Goal: Transaction & Acquisition: Purchase product/service

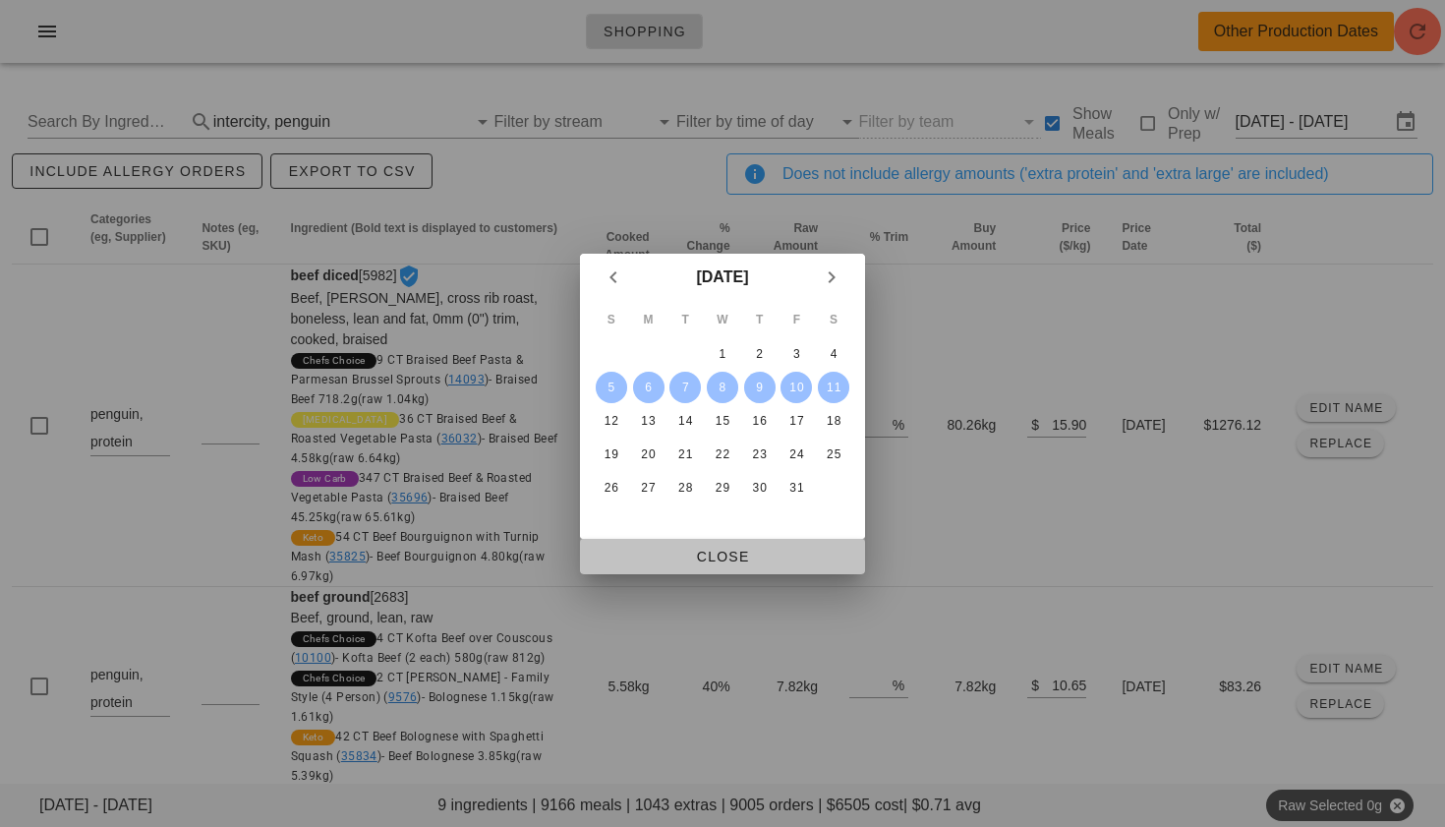
click at [749, 564] on span "Close" at bounding box center [723, 557] width 254 height 16
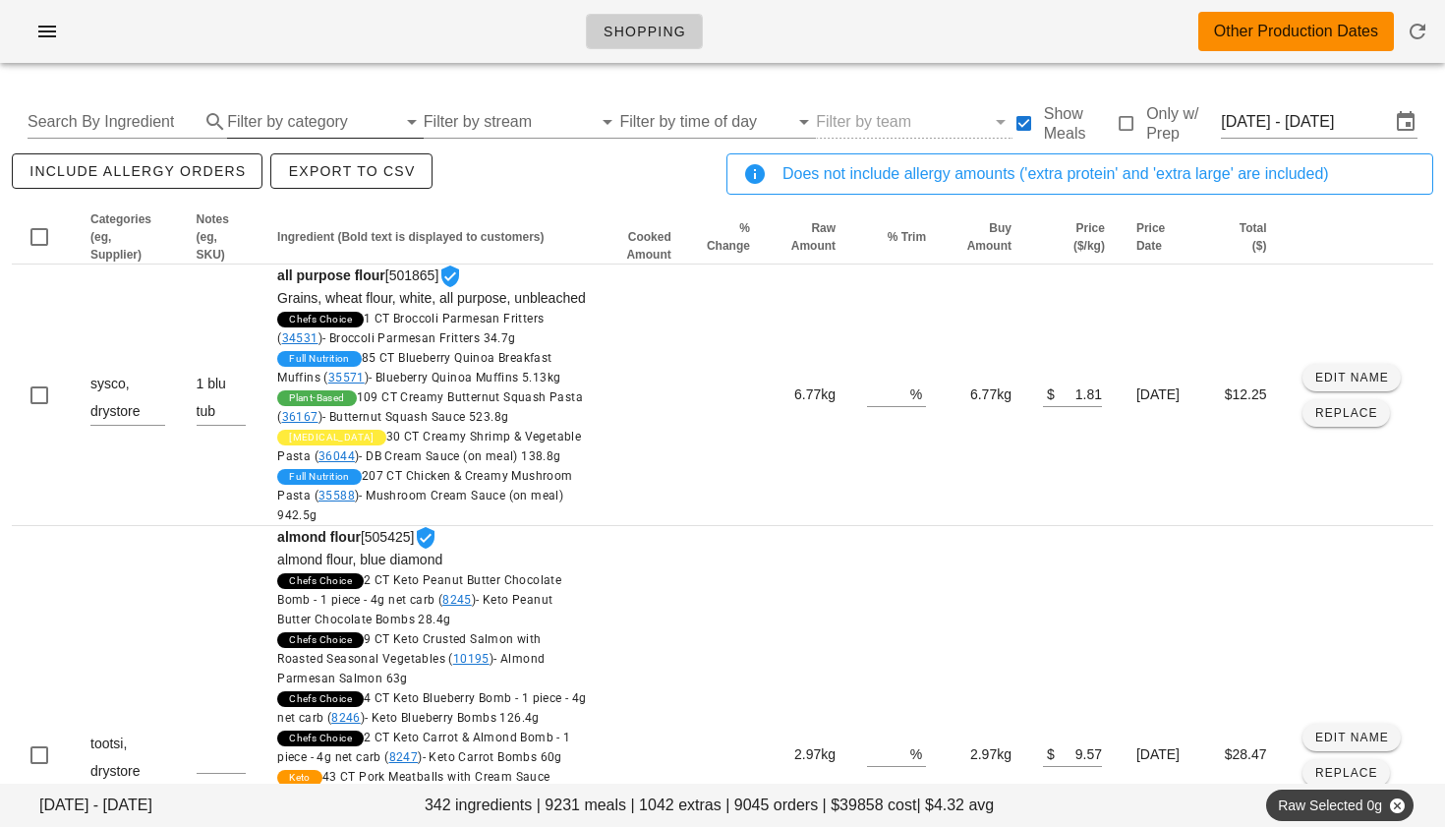
click at [267, 114] on input "Filter by category" at bounding box center [311, 121] width 169 height 31
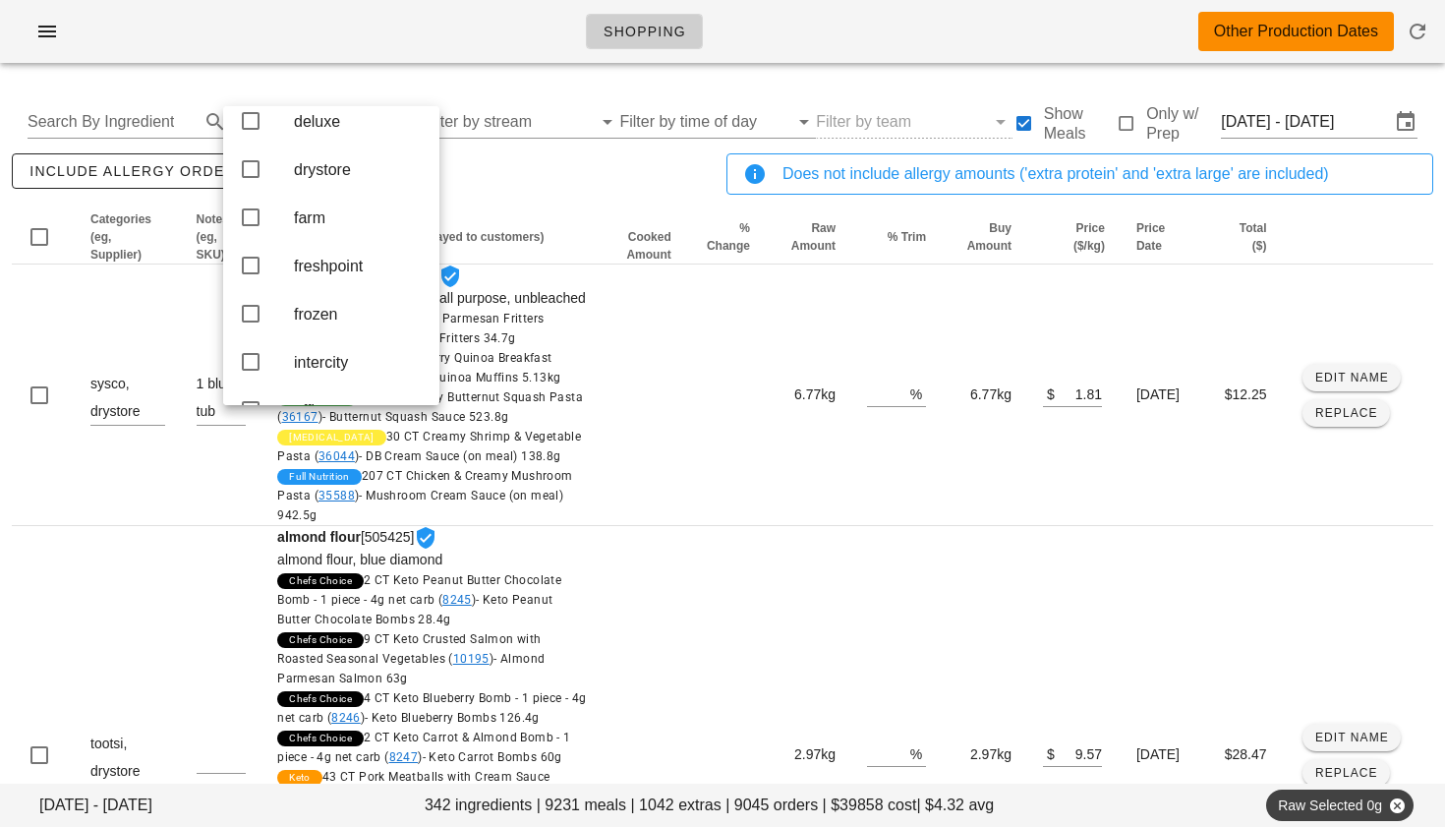
scroll to position [281, 0]
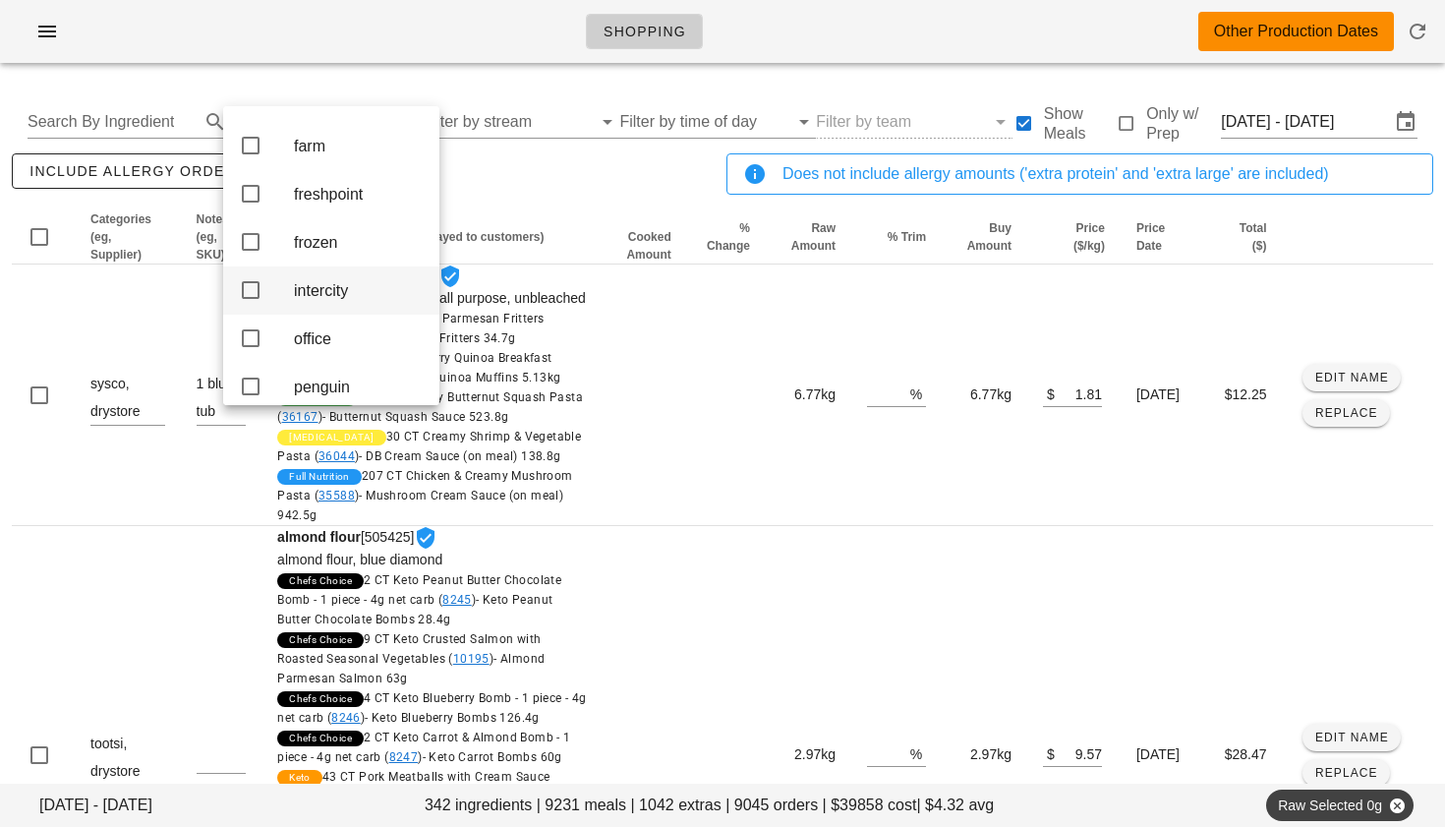
click at [256, 302] on icon at bounding box center [251, 290] width 24 height 24
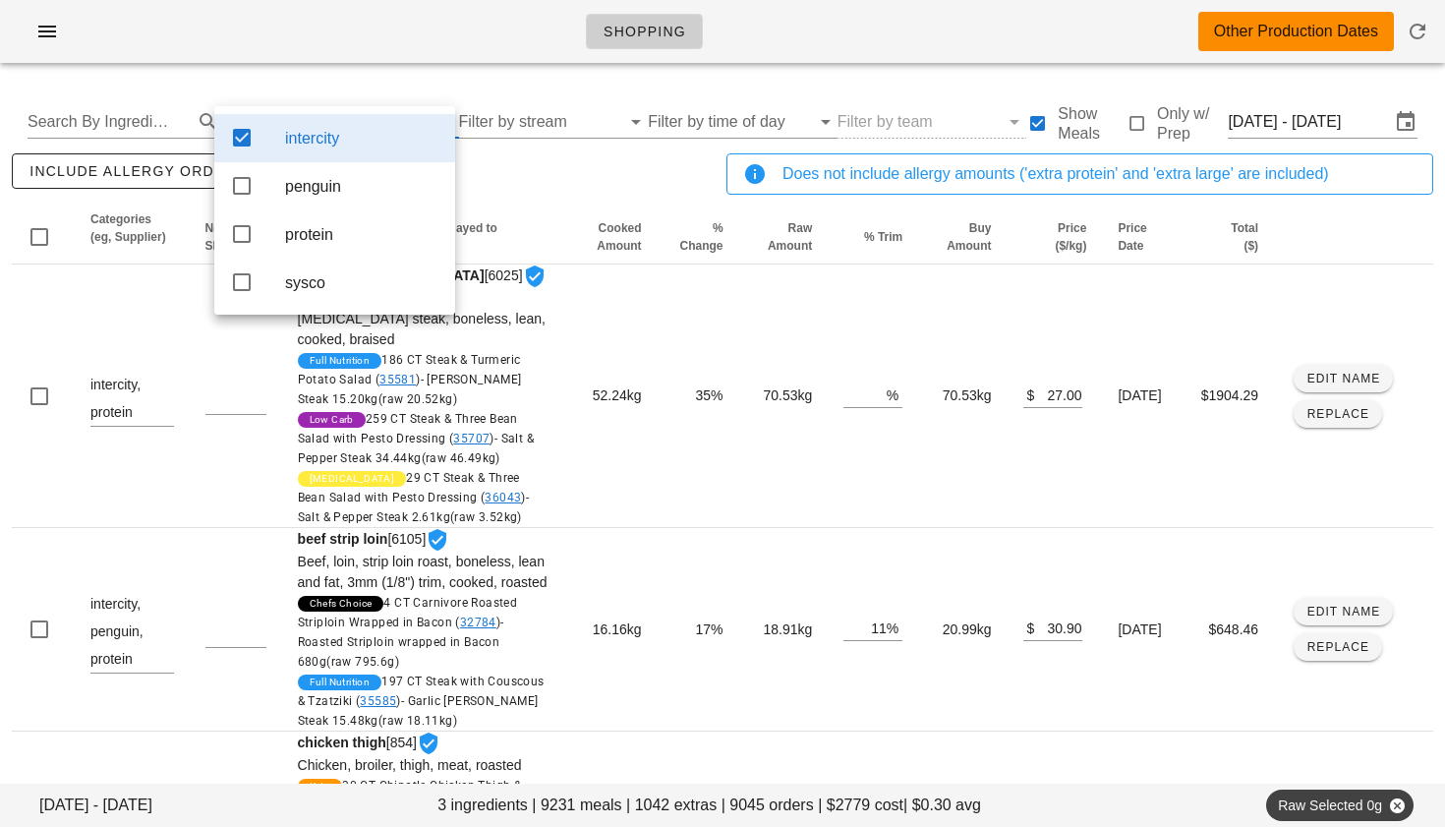
scroll to position [0, 0]
drag, startPoint x: 242, startPoint y: 186, endPoint x: 501, endPoint y: 217, distance: 260.5
click at [242, 186] on icon at bounding box center [242, 186] width 24 height 24
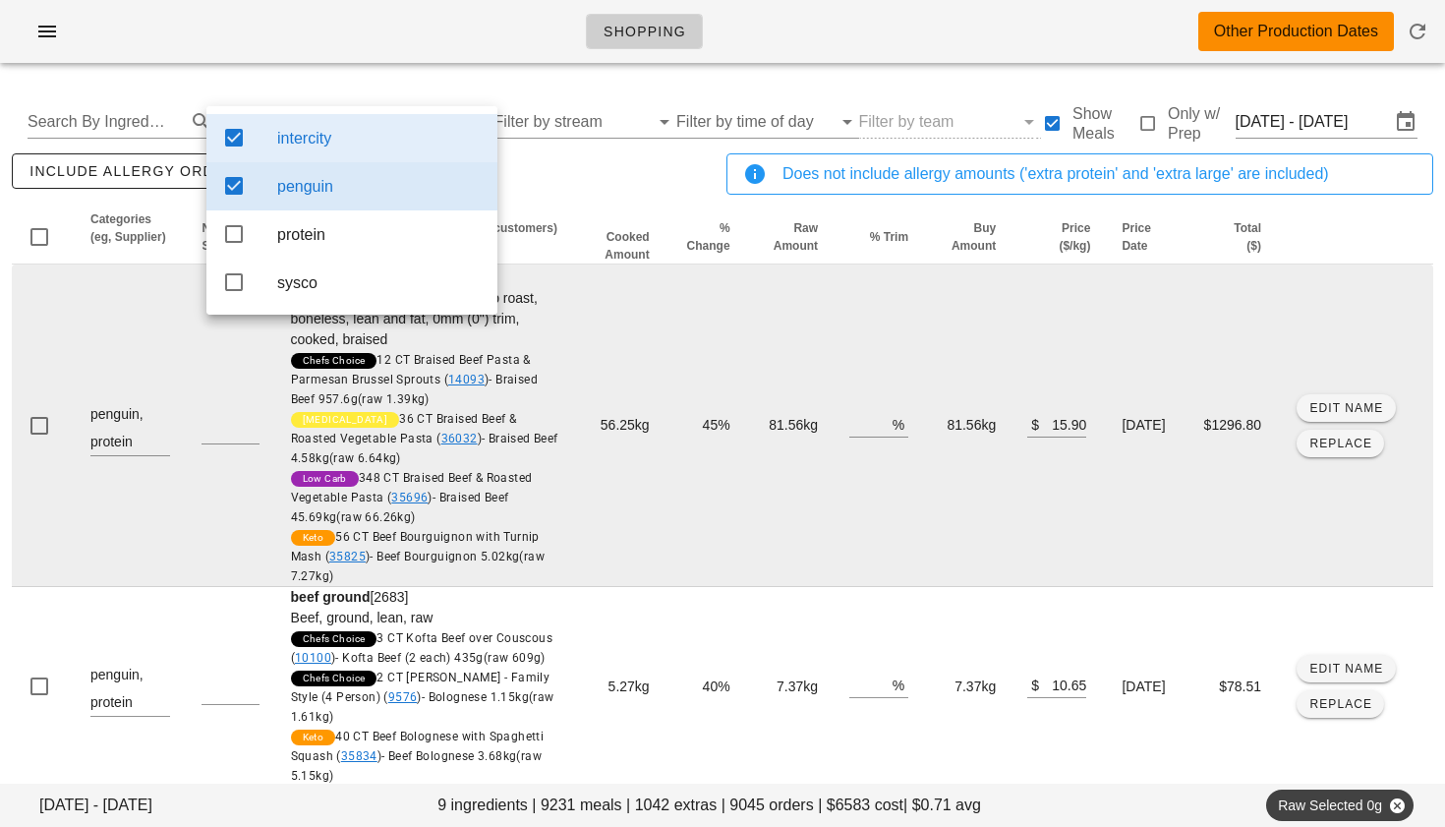
click at [574, 354] on td "56.25kg" at bounding box center [619, 426] width 91 height 323
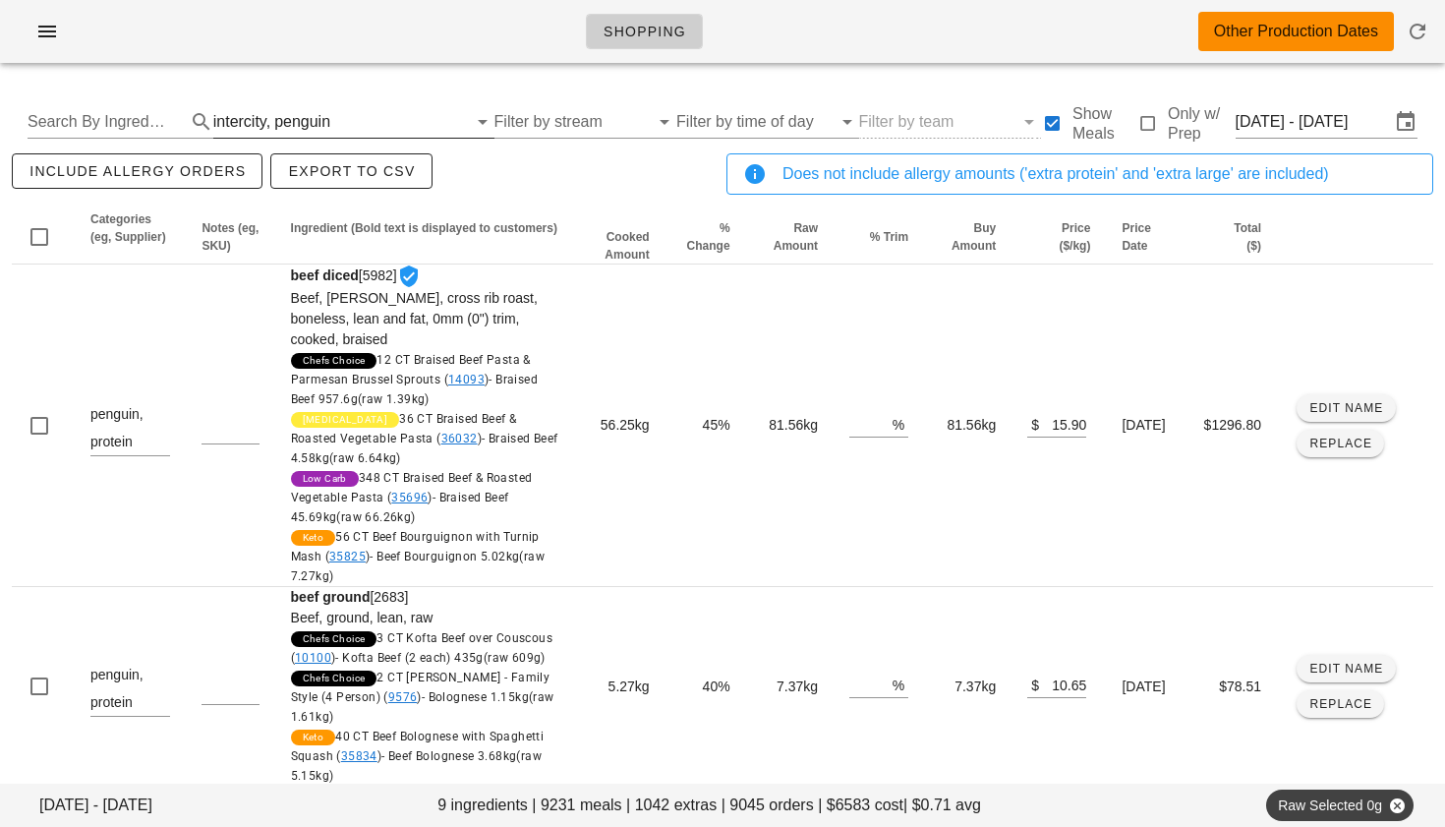
click at [274, 113] on div "penguin" at bounding box center [302, 122] width 56 height 18
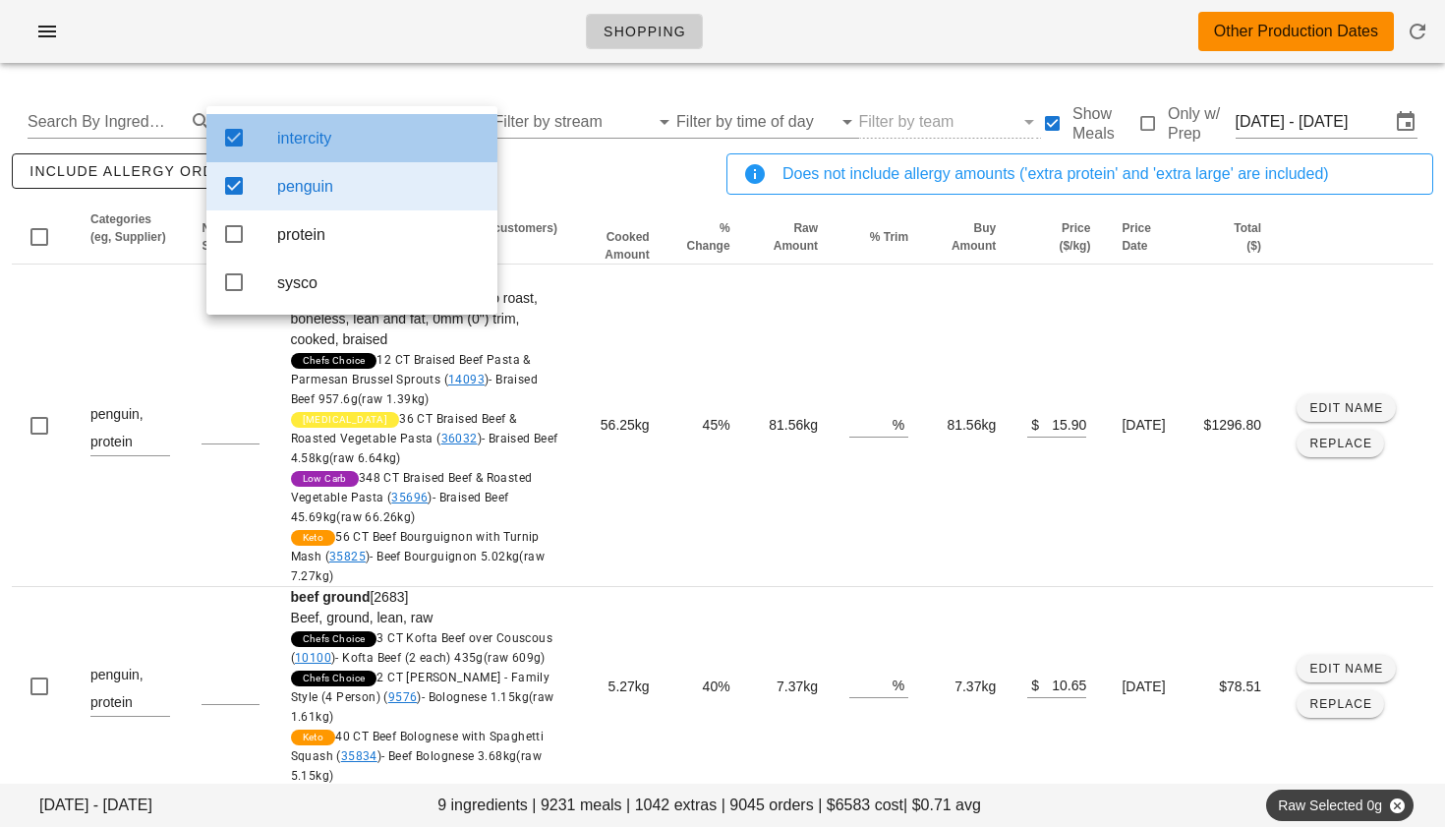
click at [242, 145] on icon at bounding box center [234, 138] width 24 height 24
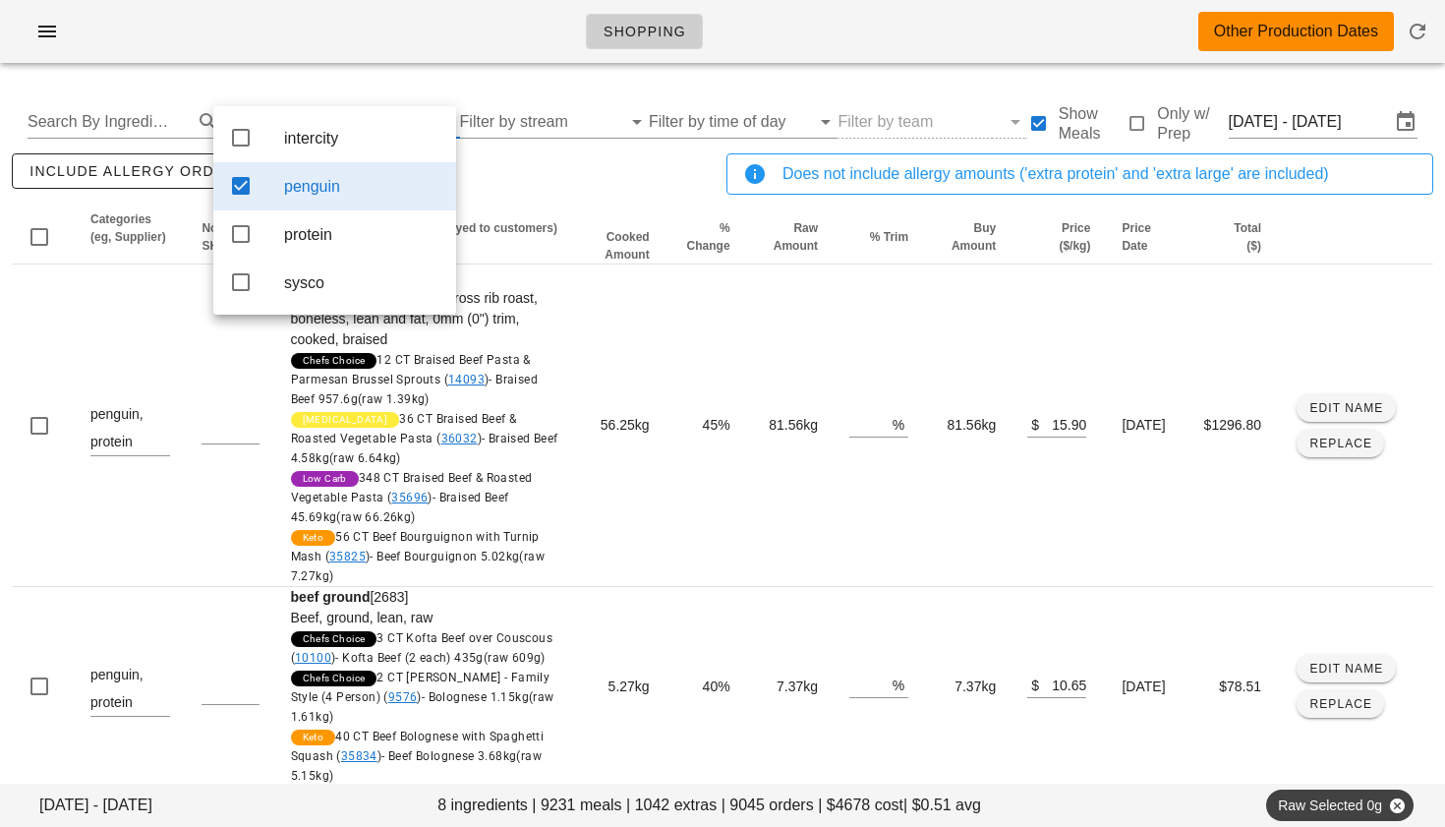
click at [244, 175] on div "penguin" at bounding box center [334, 186] width 243 height 48
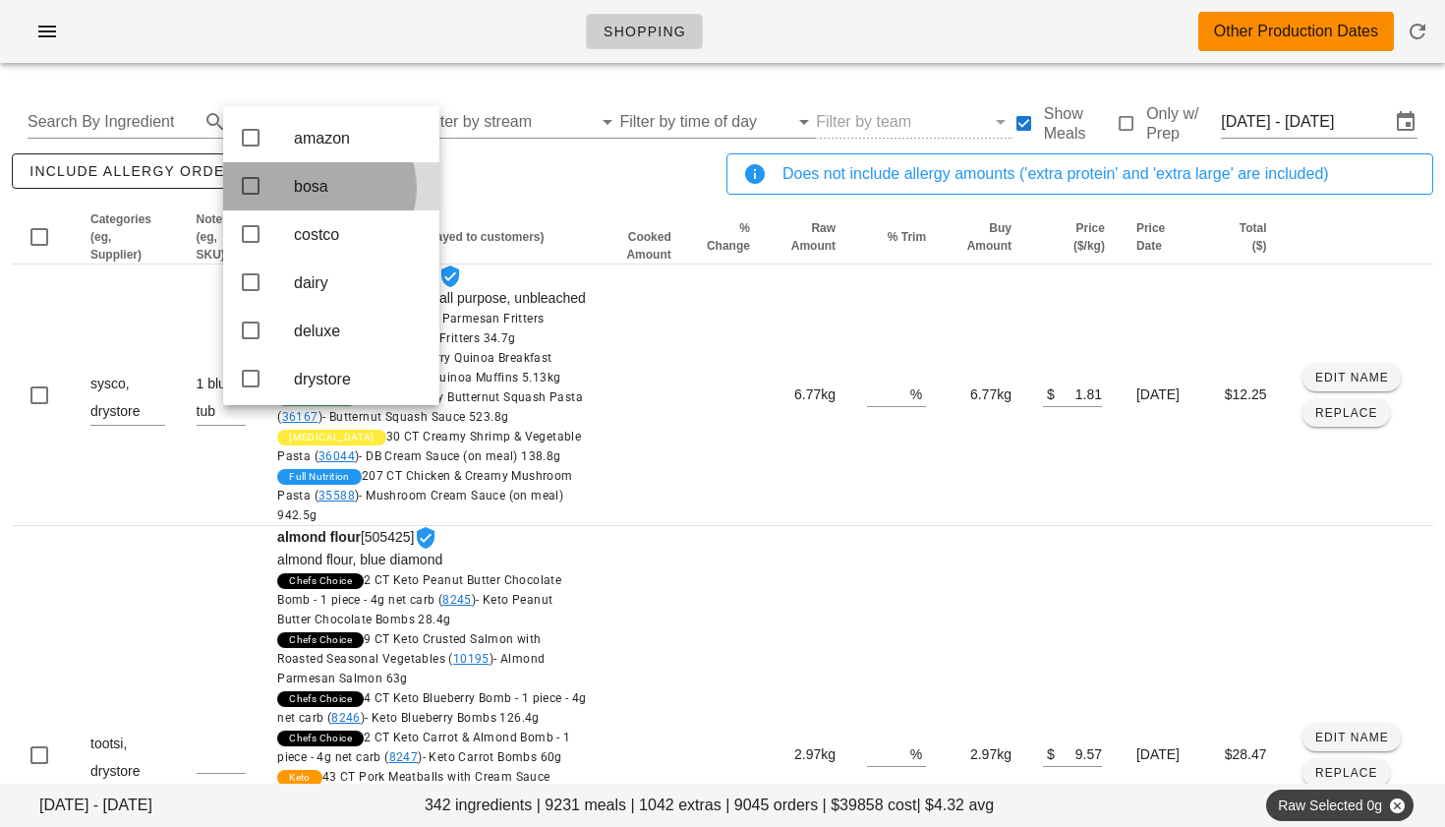
click at [249, 185] on icon at bounding box center [251, 186] width 24 height 24
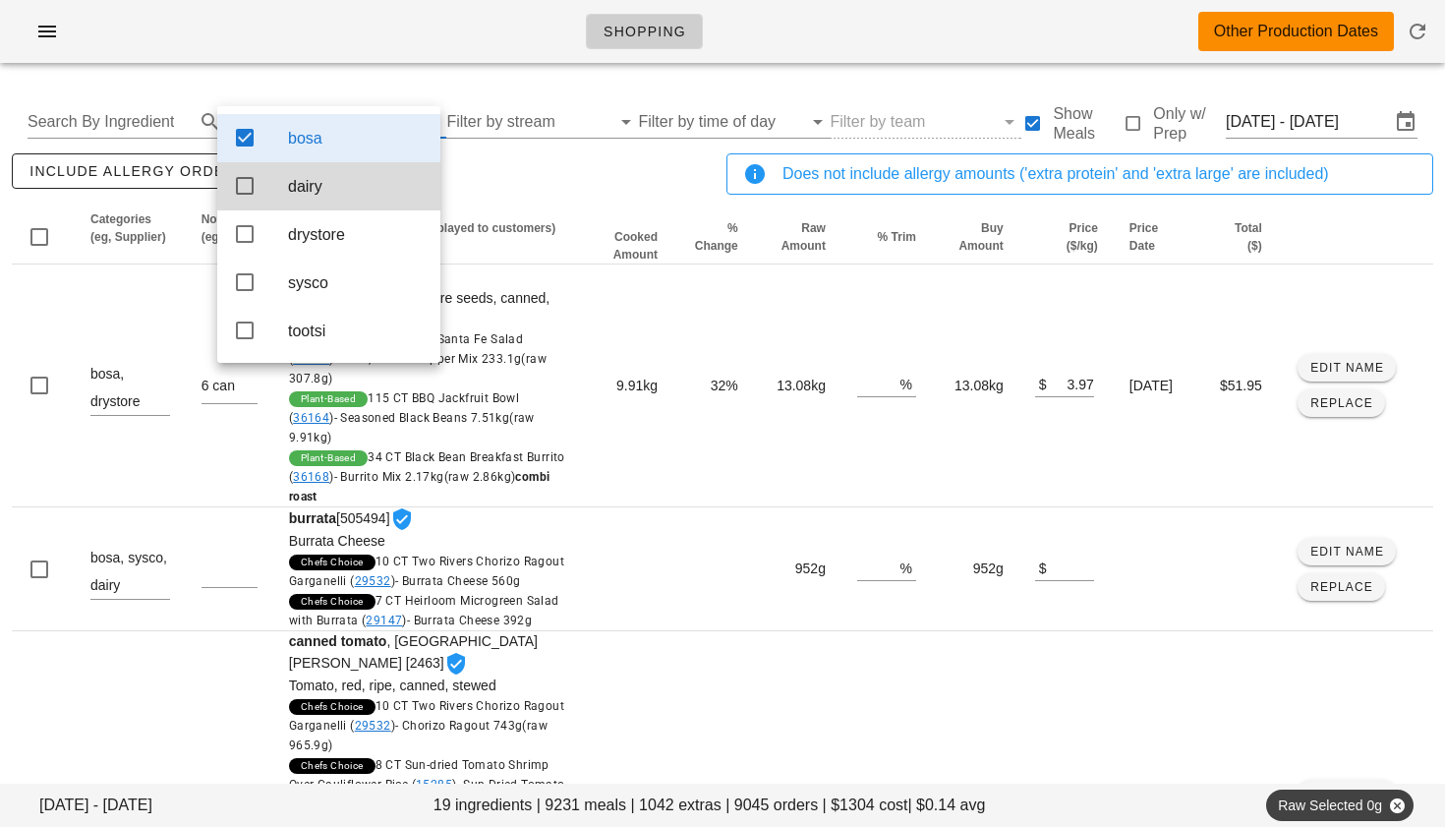
click at [249, 185] on icon at bounding box center [245, 186] width 24 height 24
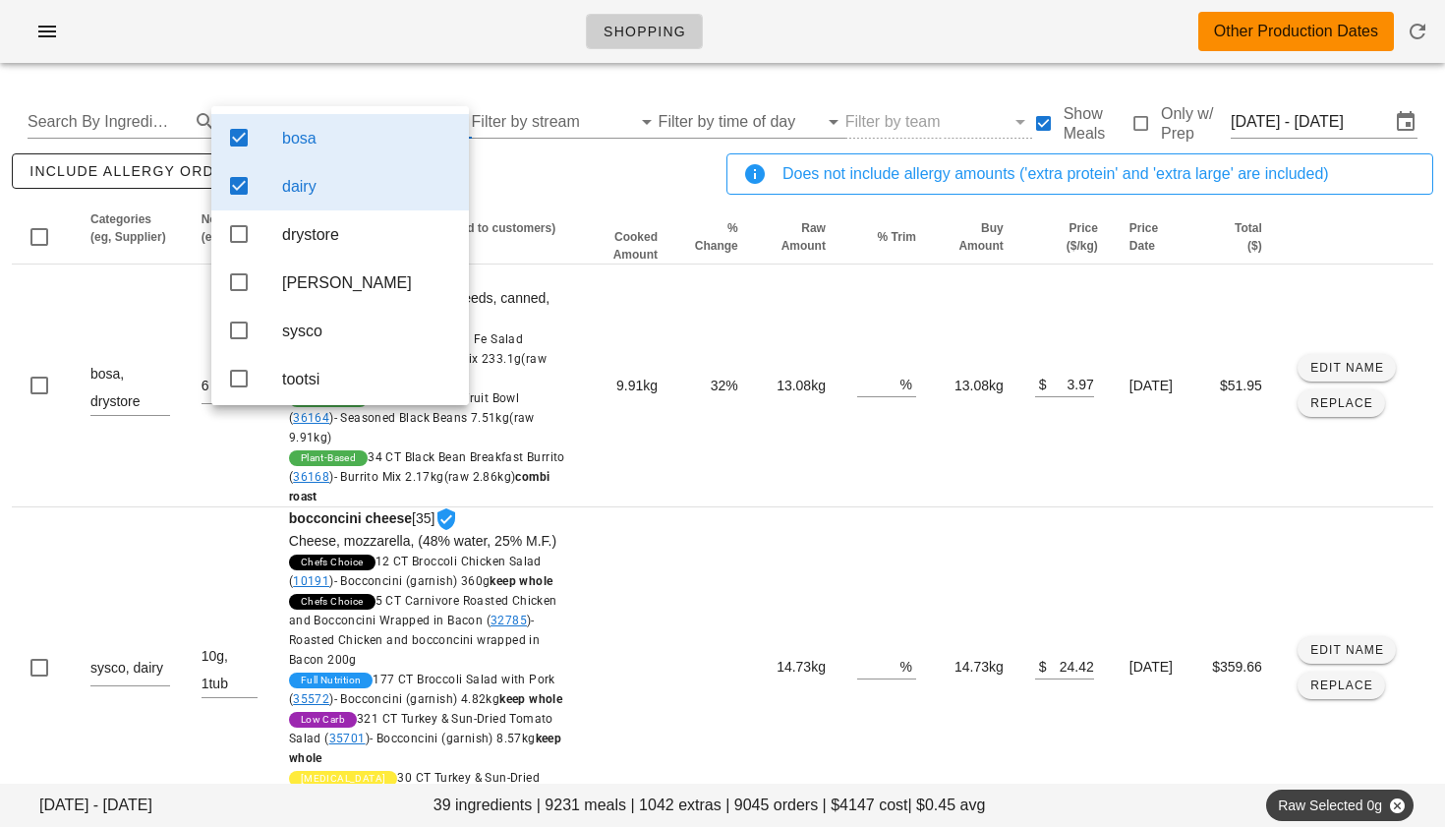
click at [233, 150] on div at bounding box center [239, 138] width 24 height 25
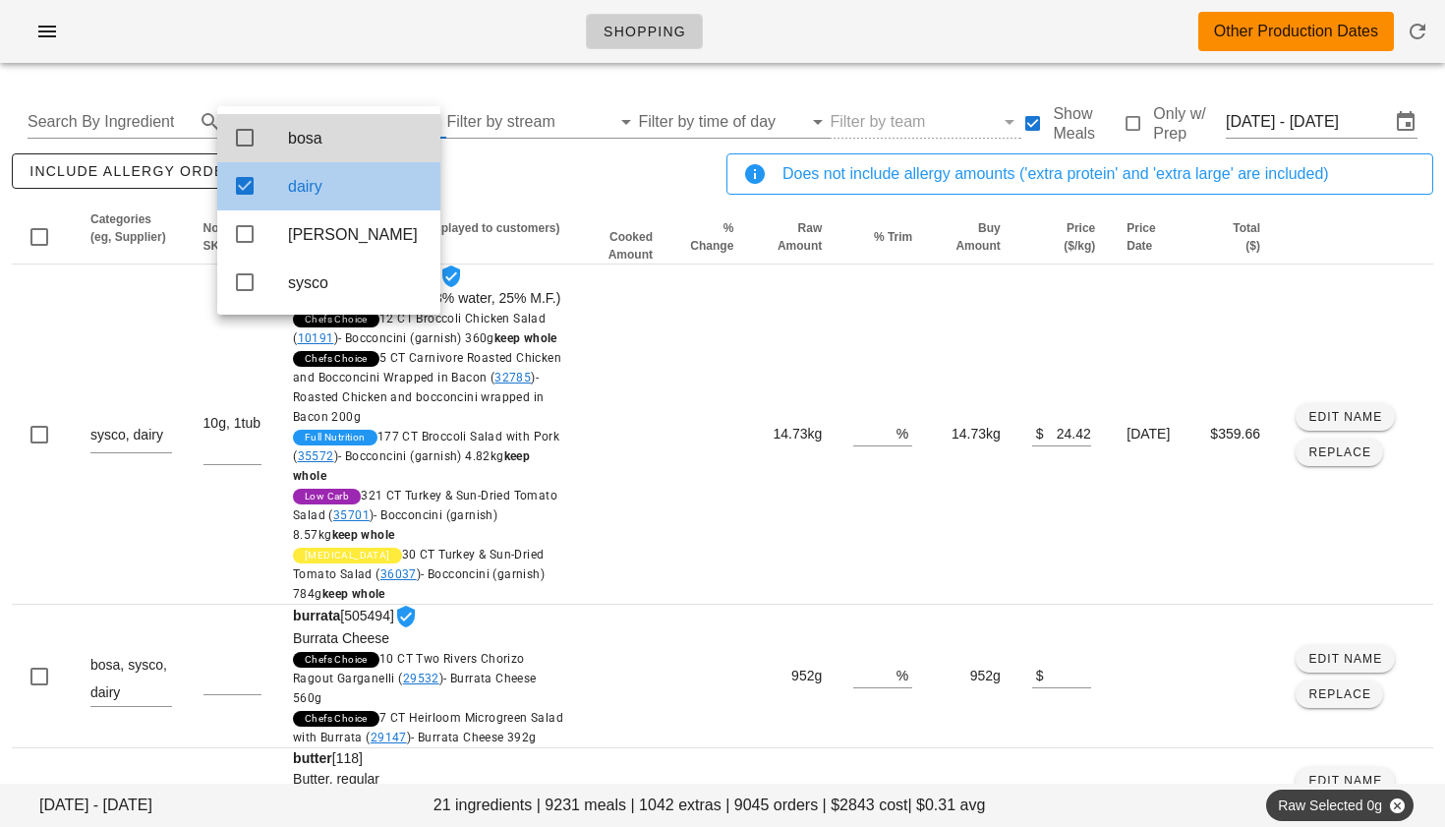
click at [244, 181] on icon at bounding box center [245, 186] width 24 height 24
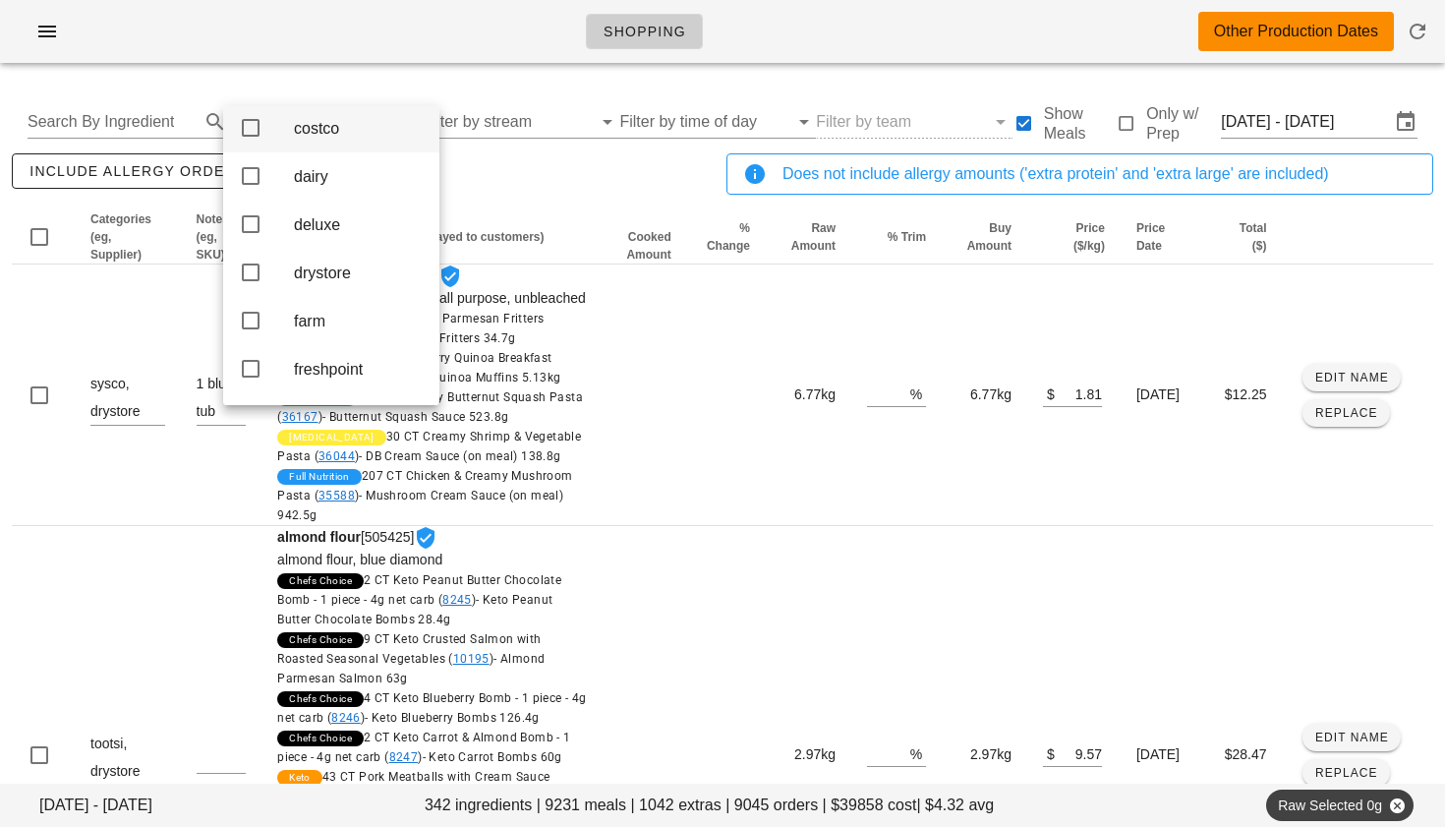
scroll to position [117, 0]
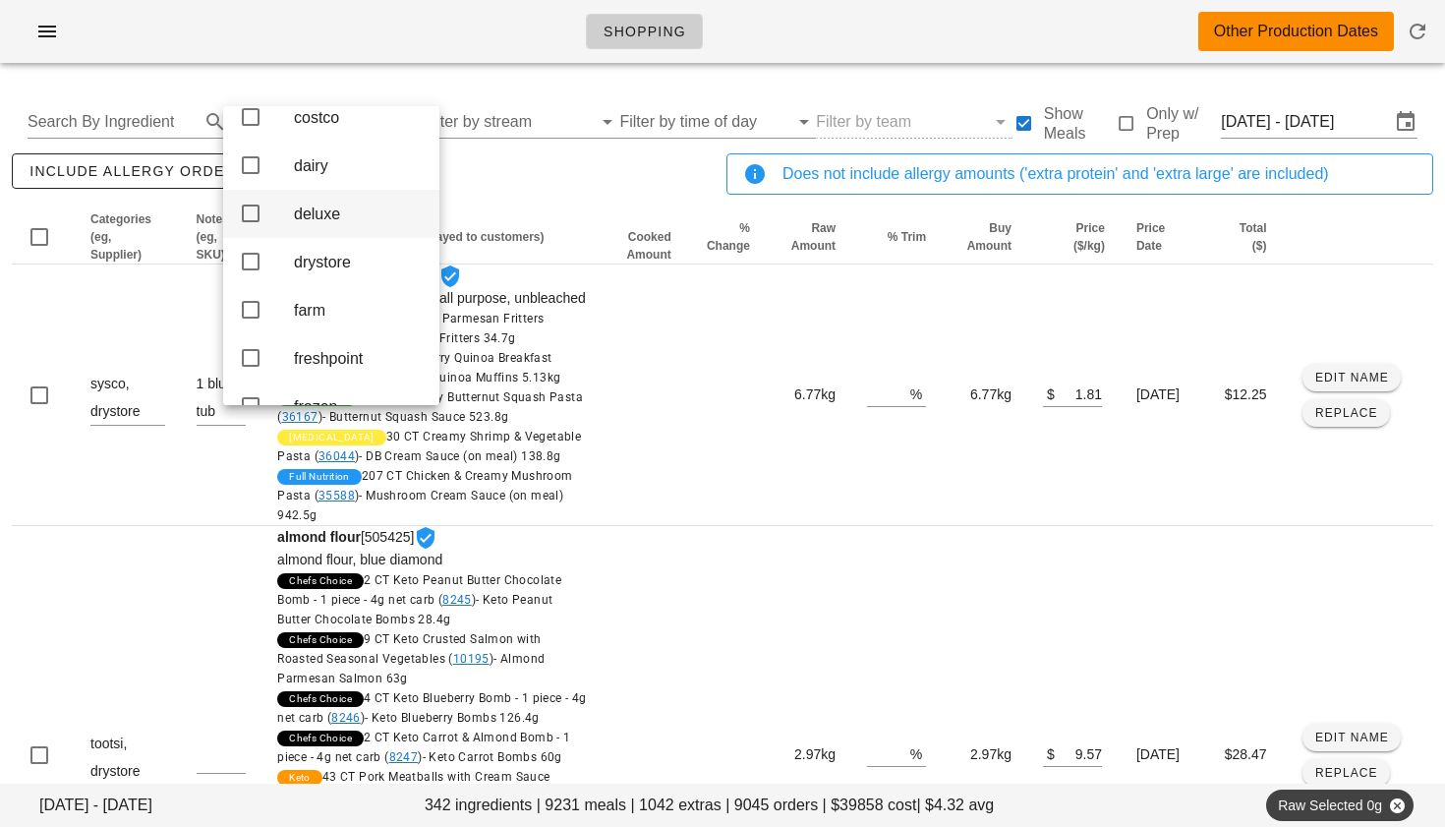
click at [253, 225] on icon at bounding box center [251, 214] width 24 height 24
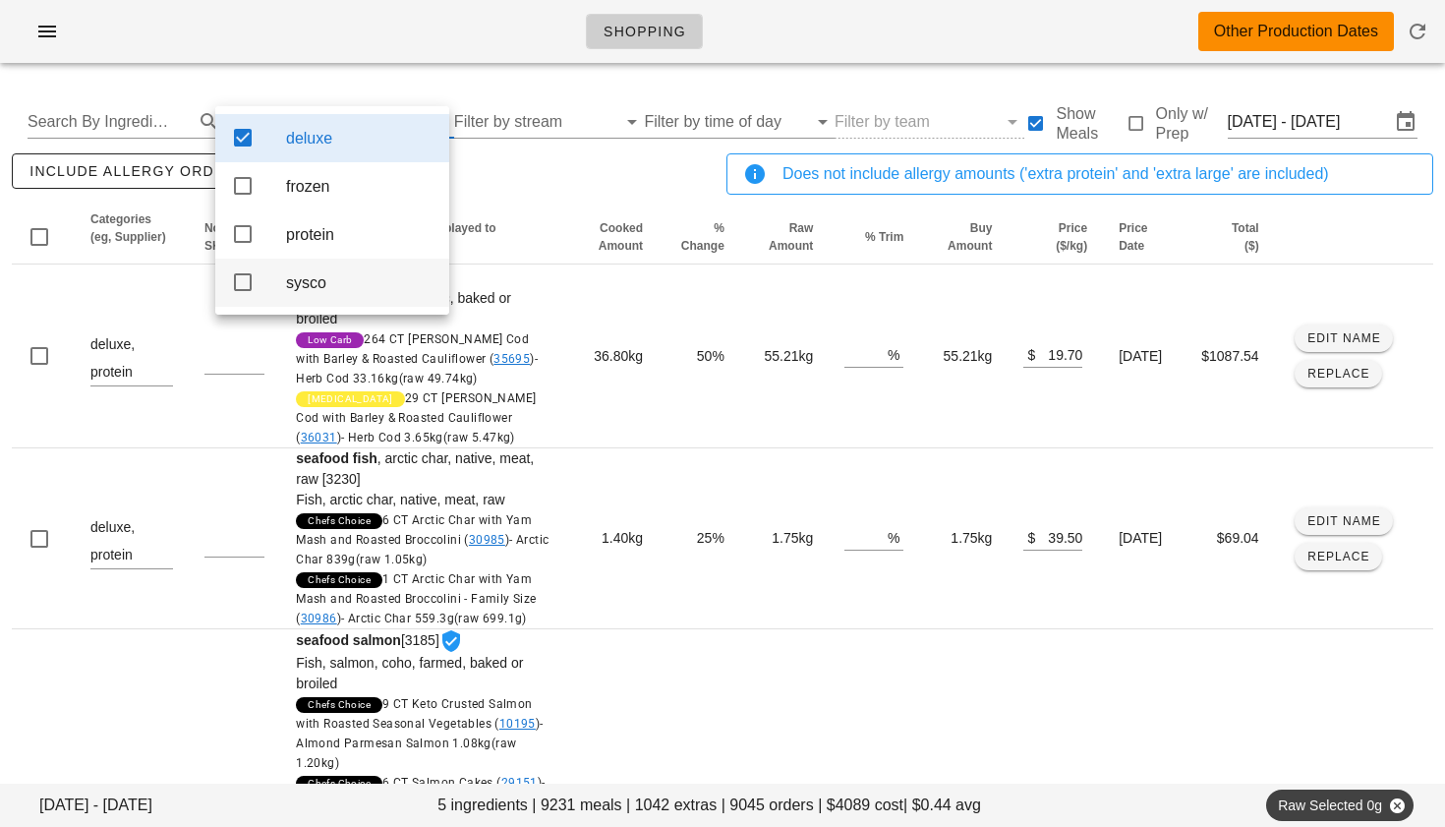
scroll to position [0, 0]
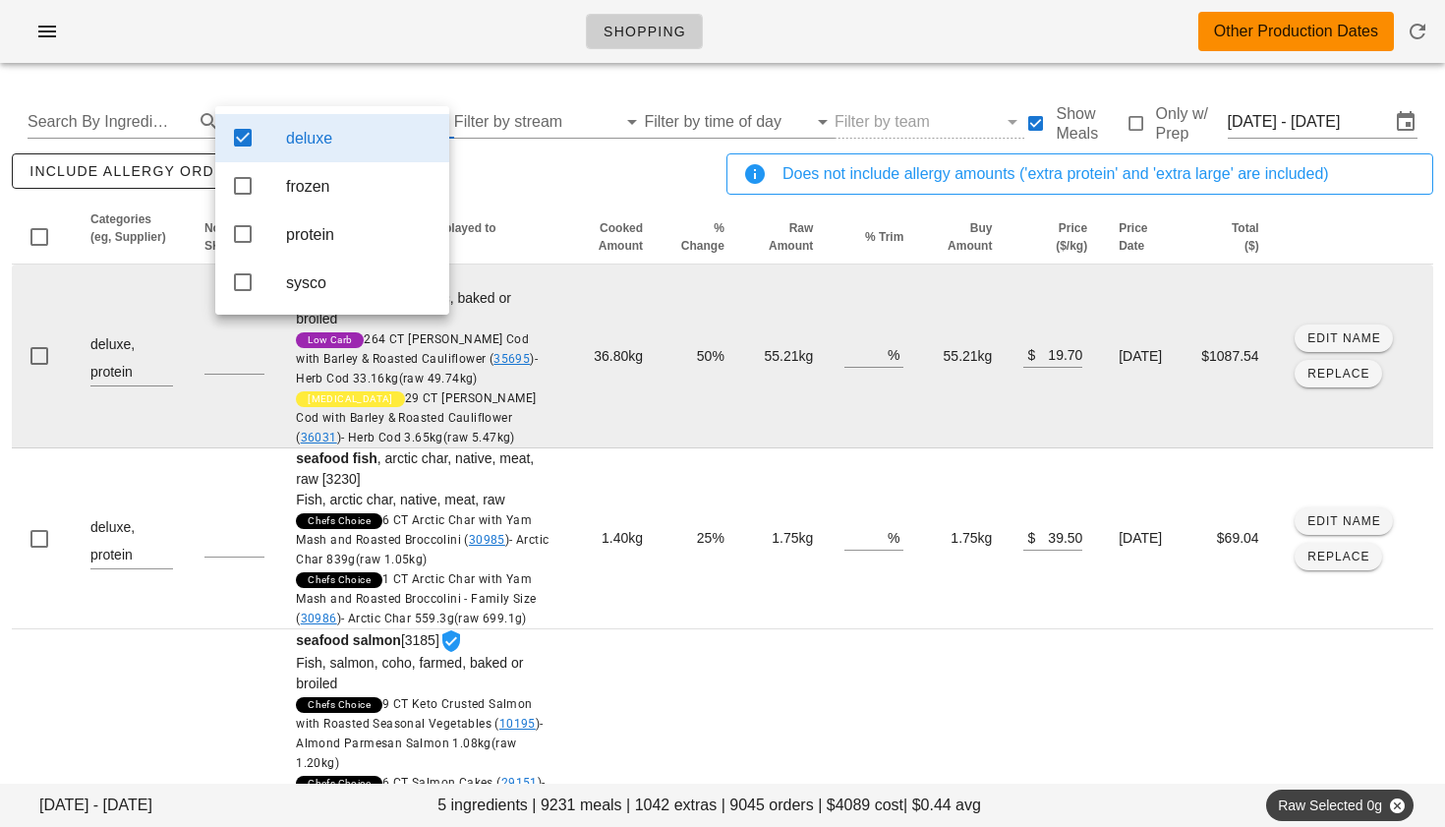
click at [531, 416] on td "seafood cod [3195] Fish, cod (scrod), atlantic, baked or broiled Low Carb 264 C…" at bounding box center [422, 357] width 285 height 184
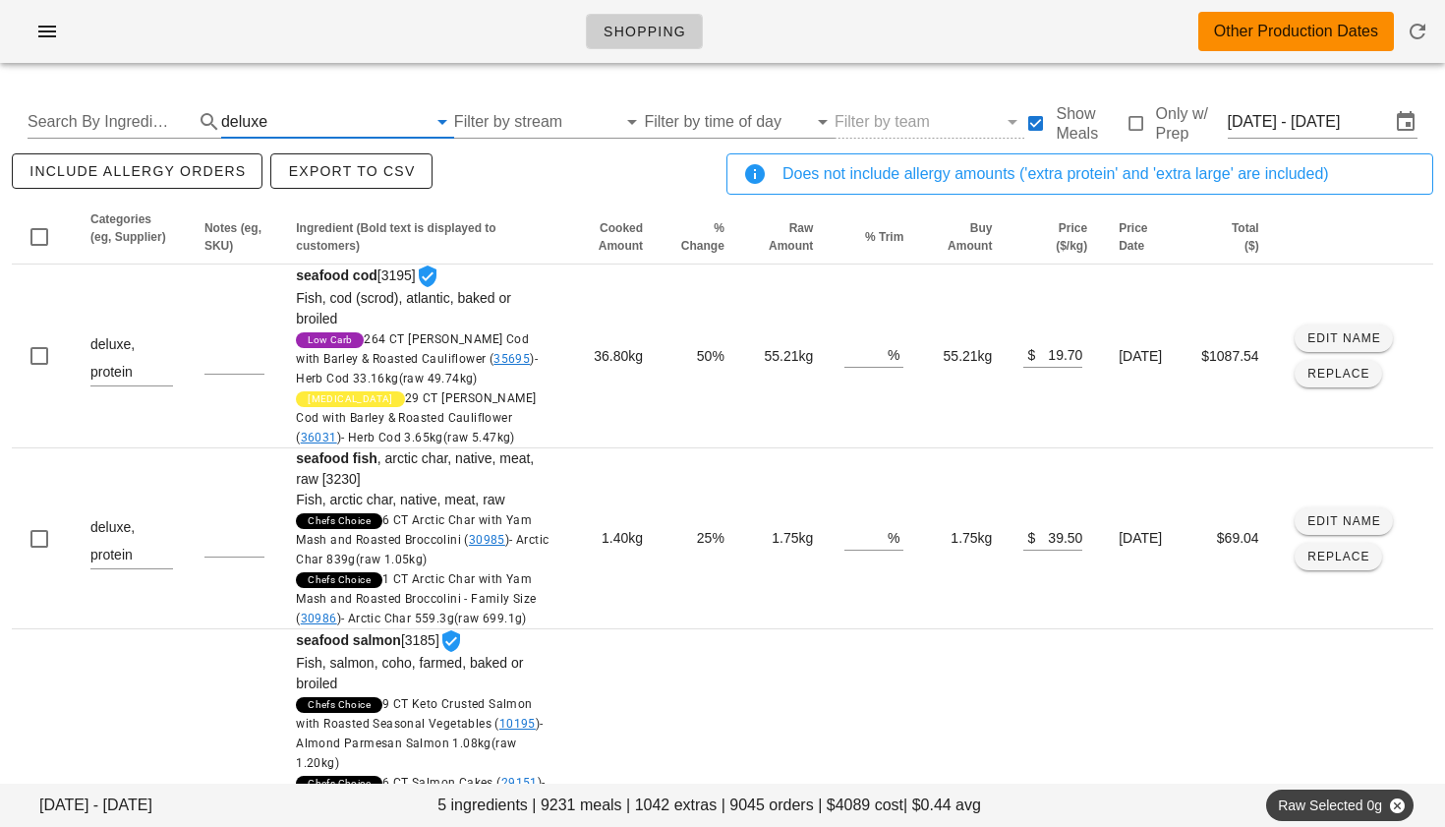
click at [281, 116] on input "text" at bounding box center [348, 121] width 155 height 31
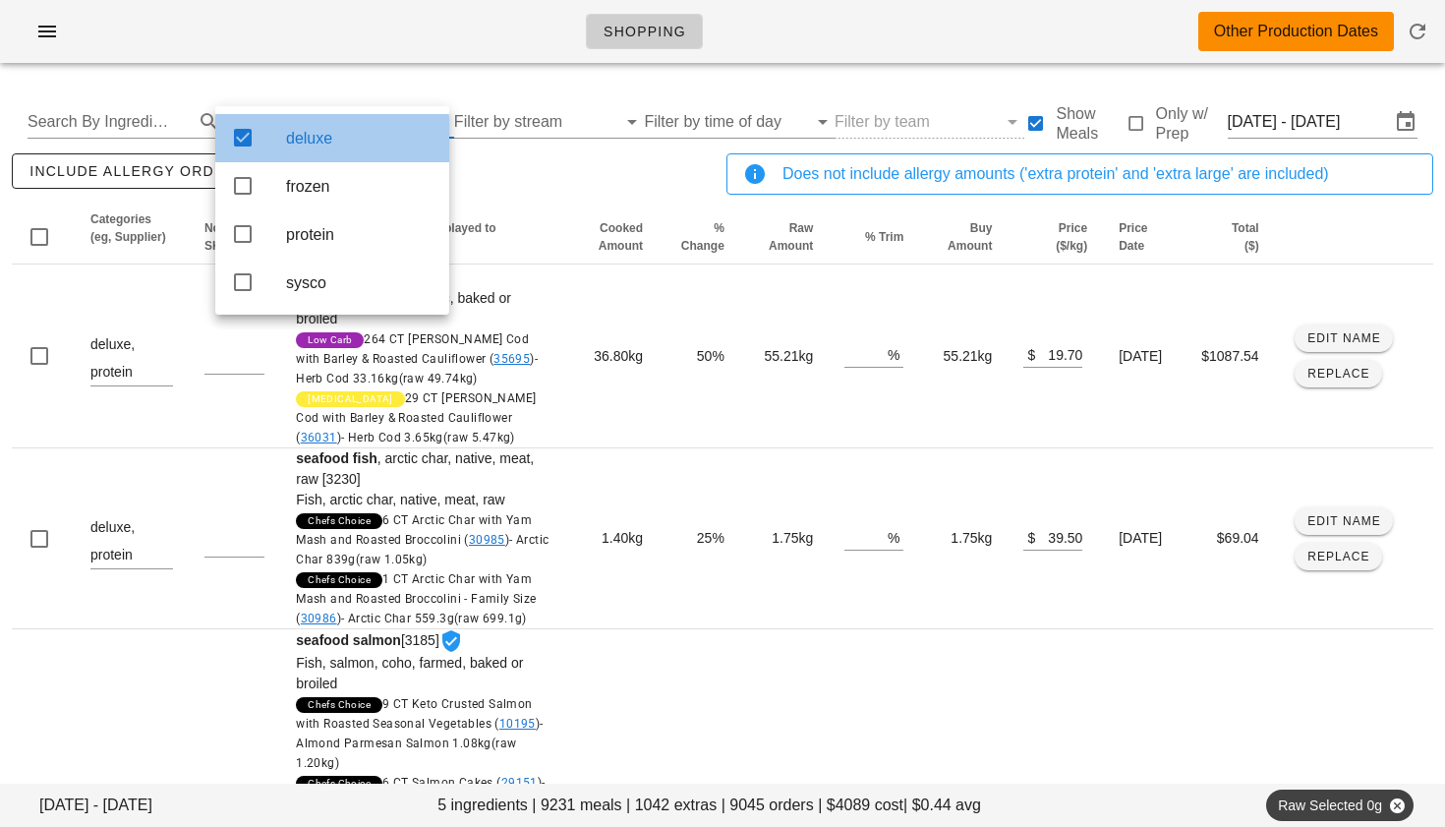
click at [251, 134] on icon at bounding box center [243, 138] width 24 height 24
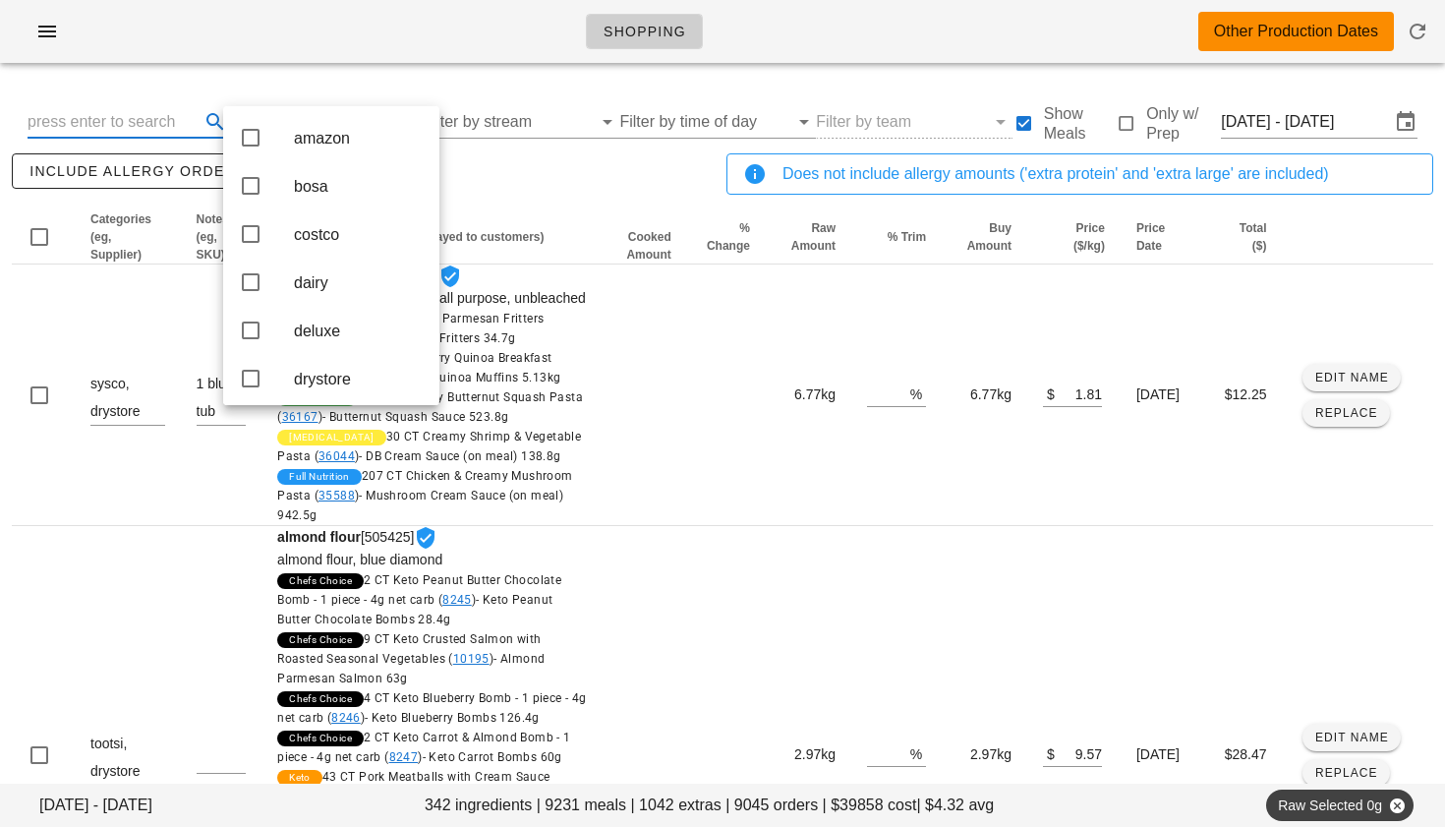
click at [152, 117] on input "text" at bounding box center [112, 121] width 168 height 31
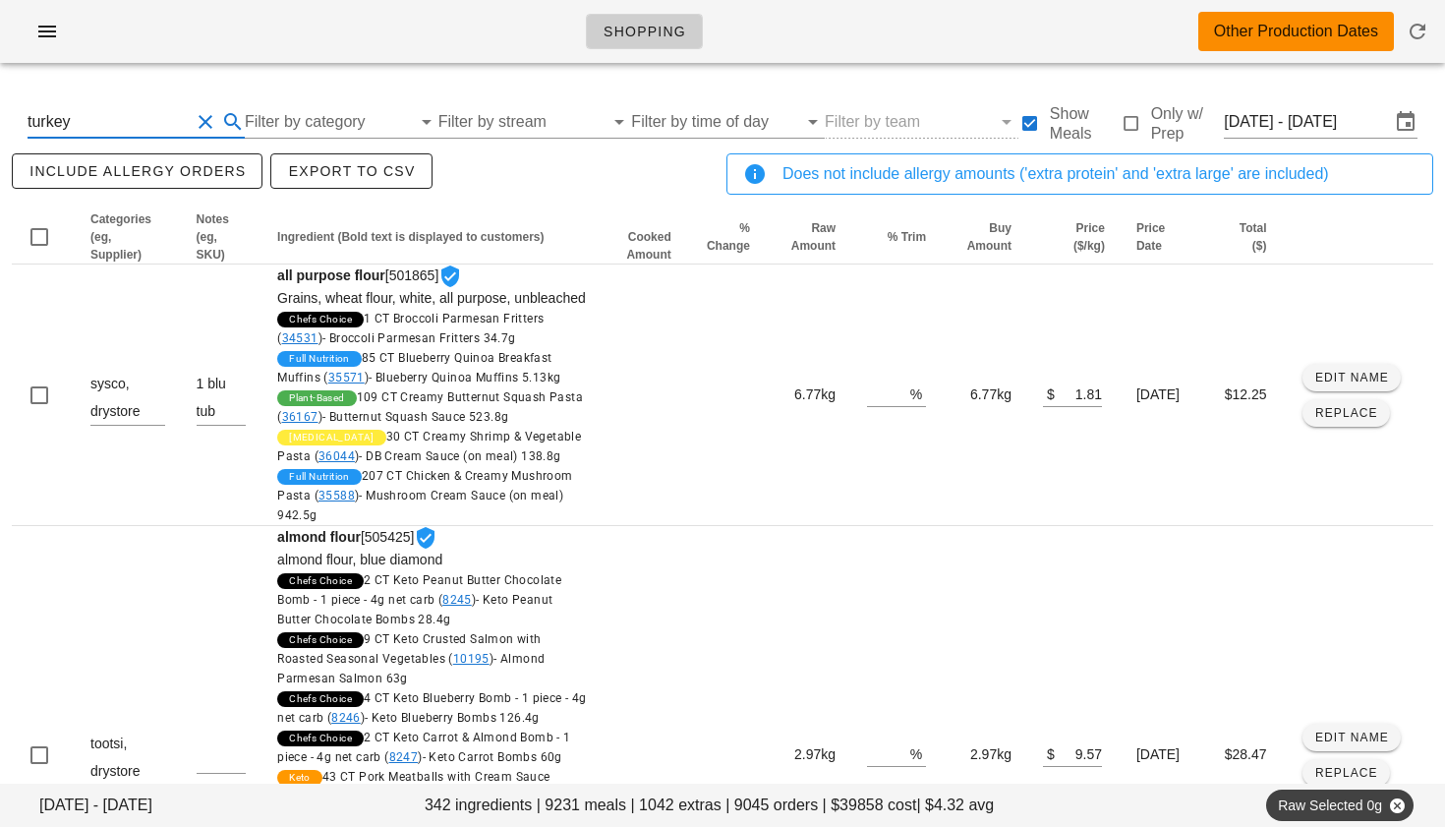
type input "turkey"
